Goal: Transaction & Acquisition: Purchase product/service

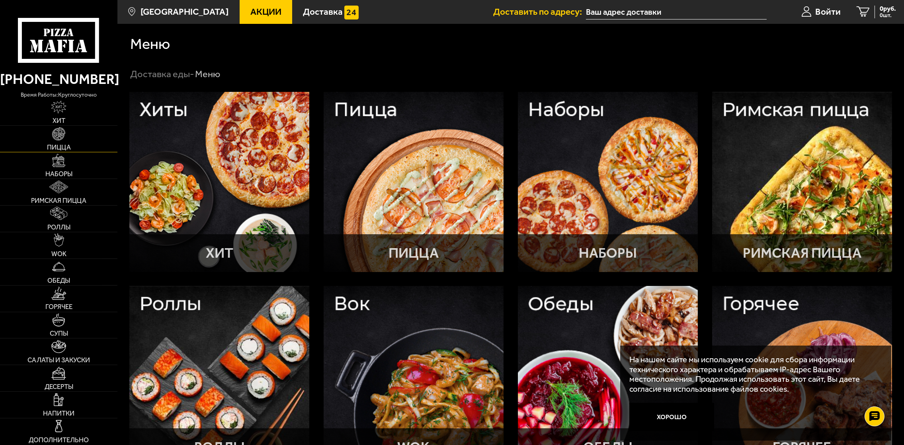
click at [70, 139] on link "Пицца" at bounding box center [58, 139] width 117 height 26
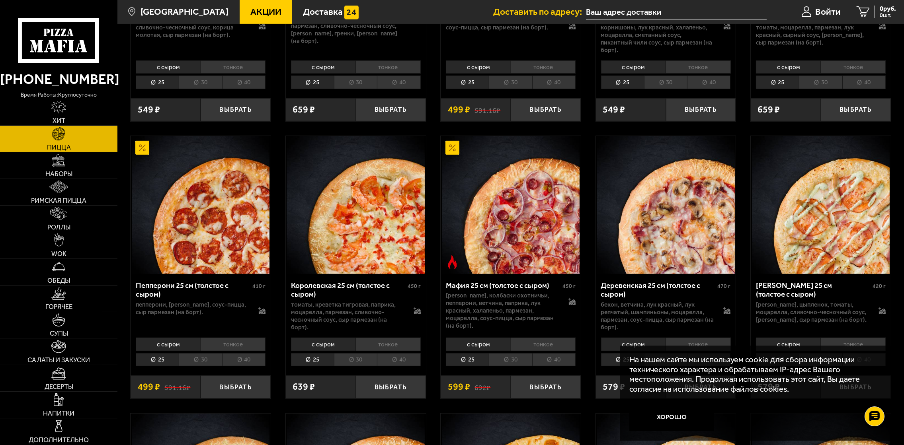
scroll to position [1115, 0]
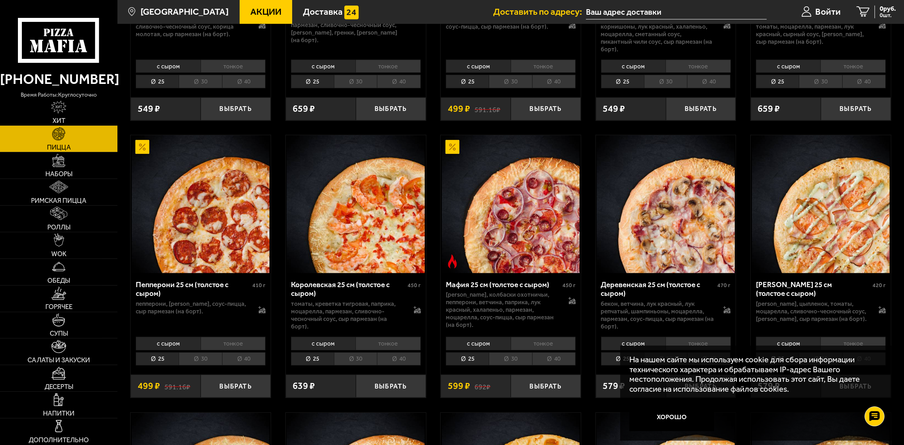
click at [552, 353] on li "40" at bounding box center [553, 360] width 43 height 14
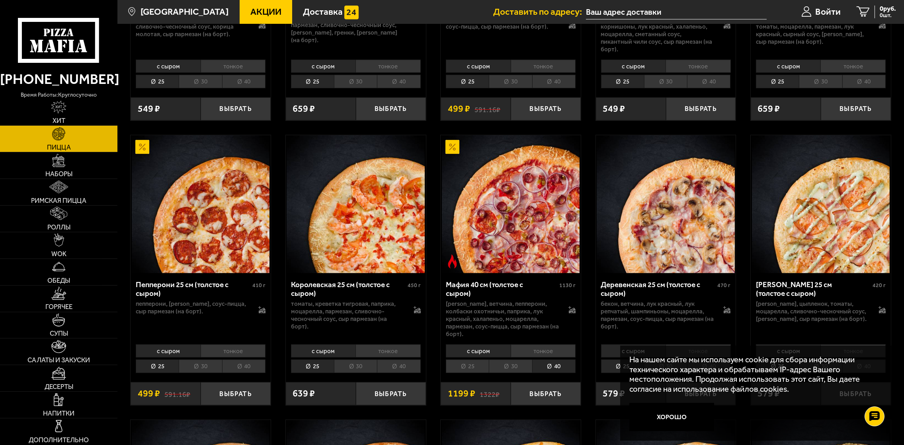
click at [519, 360] on li "30" at bounding box center [510, 367] width 43 height 14
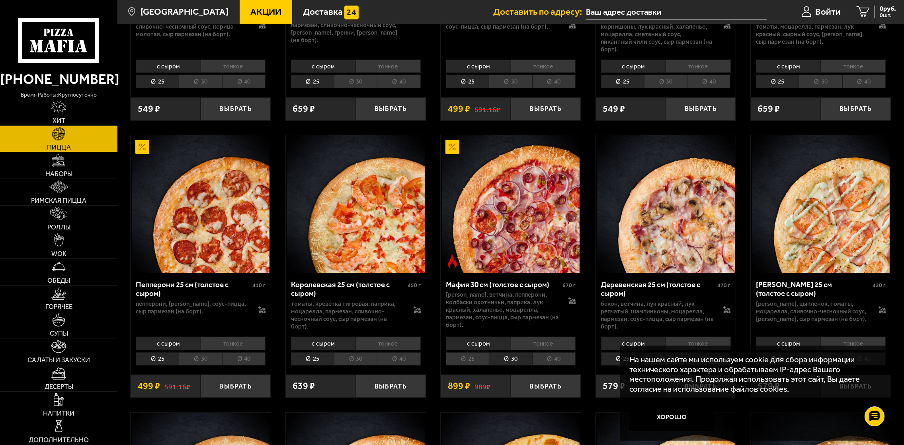
click at [517, 291] on p "[PERSON_NAME], ветчина, пепперони, колбаски охотничьи, паприка, лук красный, ха…" at bounding box center [502, 310] width 113 height 38
click at [528, 250] on img at bounding box center [511, 204] width 138 height 138
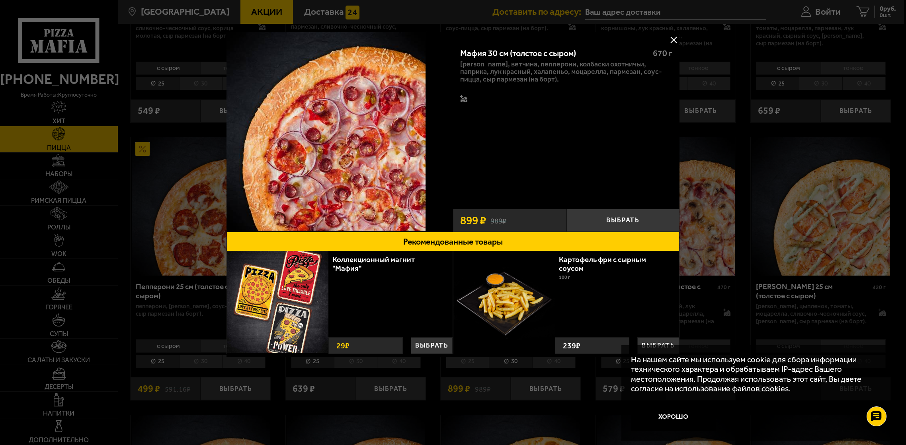
click at [625, 183] on div "Мафия 30 см (толстое с сыром) 670 г бекон, ветчина, пепперони, колбаски охотнич…" at bounding box center [566, 122] width 227 height 164
click at [672, 38] on button at bounding box center [674, 40] width 12 height 12
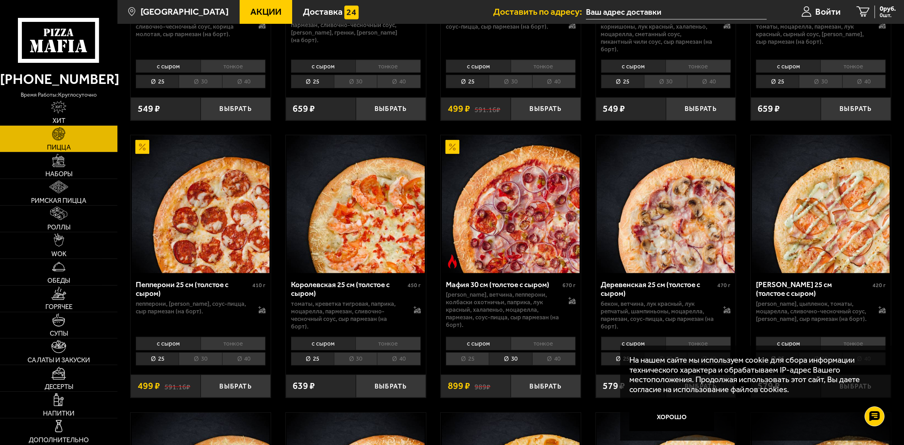
click at [528, 337] on li "тонкое" at bounding box center [543, 343] width 65 height 13
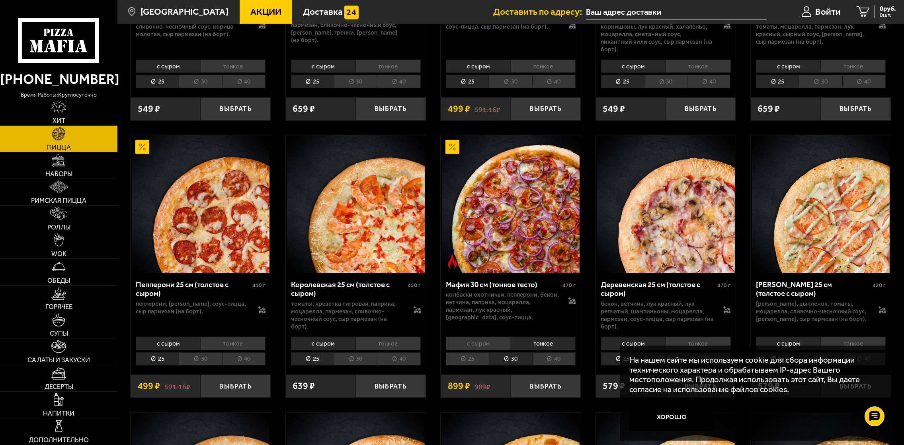
click at [503, 337] on li "с сыром" at bounding box center [478, 343] width 65 height 13
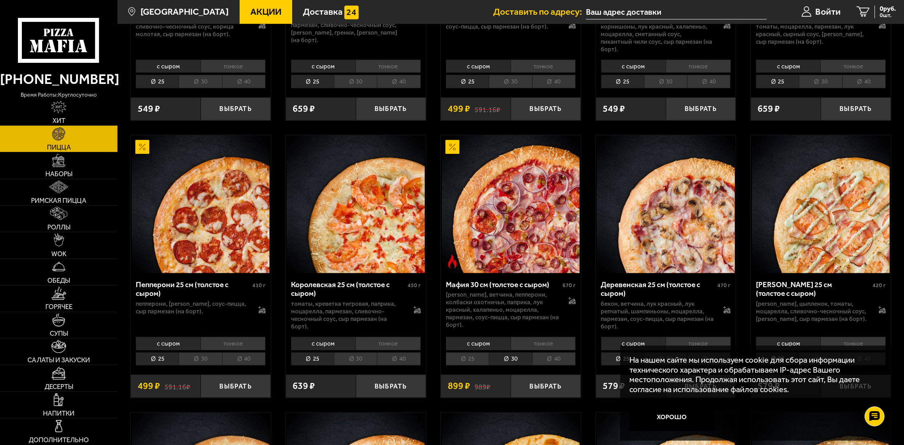
click at [547, 337] on li "тонкое" at bounding box center [543, 343] width 65 height 13
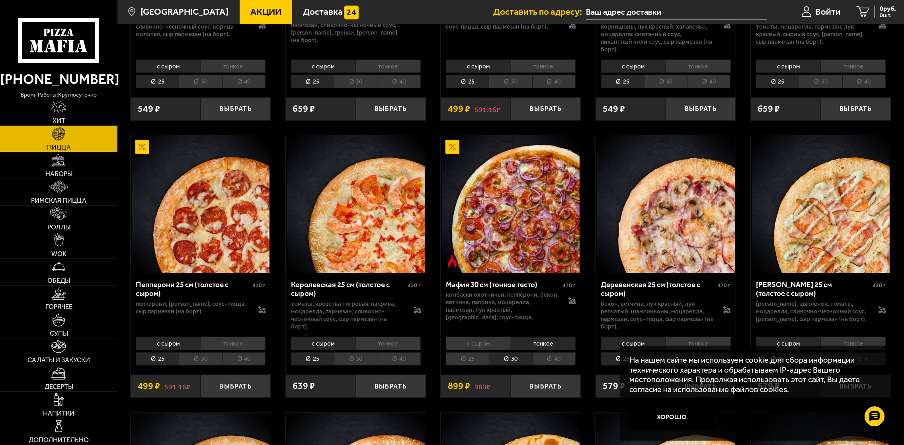
click at [555, 353] on li "40" at bounding box center [553, 360] width 43 height 14
